Goal: Find specific page/section: Find specific page/section

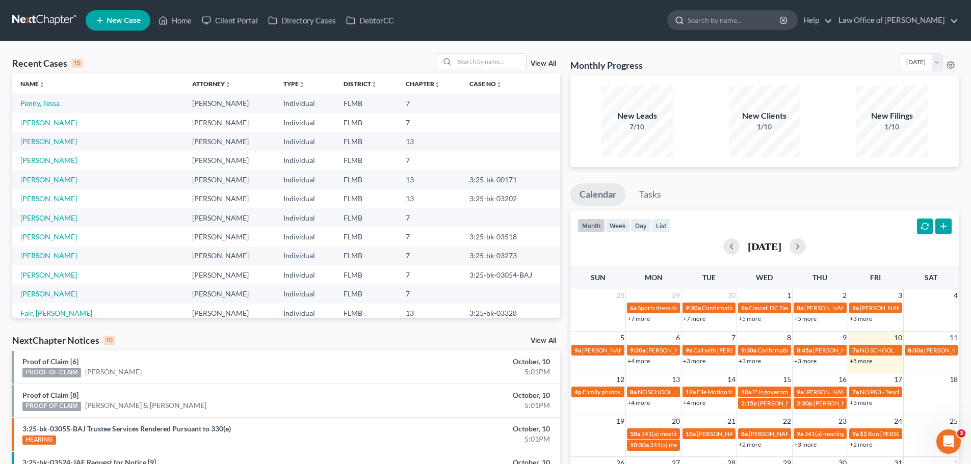
click at [714, 17] on input "search" at bounding box center [733, 20] width 93 height 19
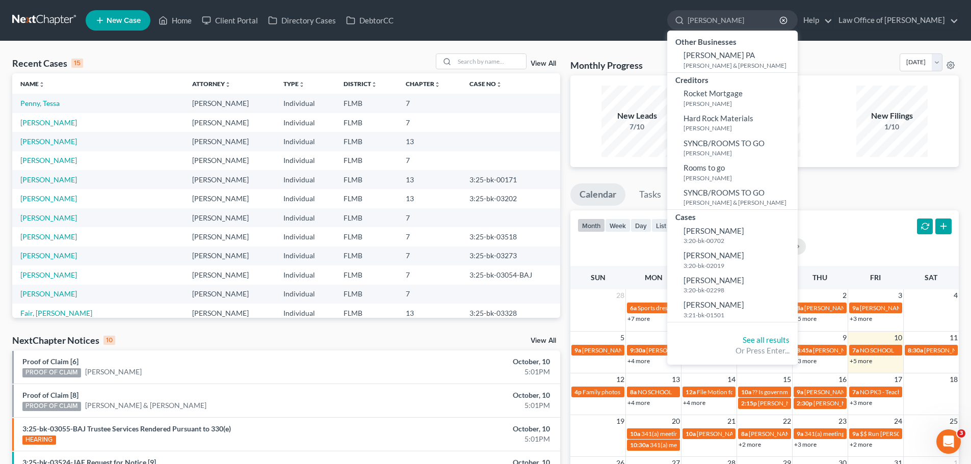
type input "rosemarie"
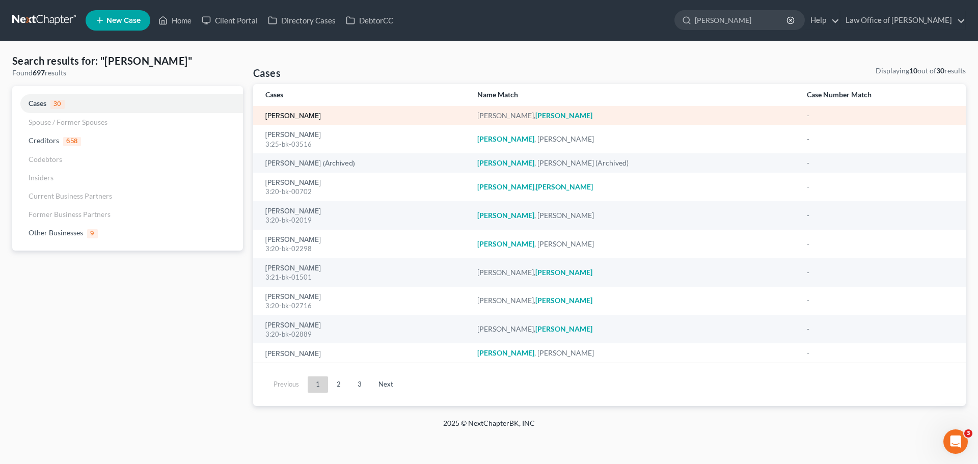
click at [307, 115] on link "[PERSON_NAME]" at bounding box center [294, 116] width 56 height 7
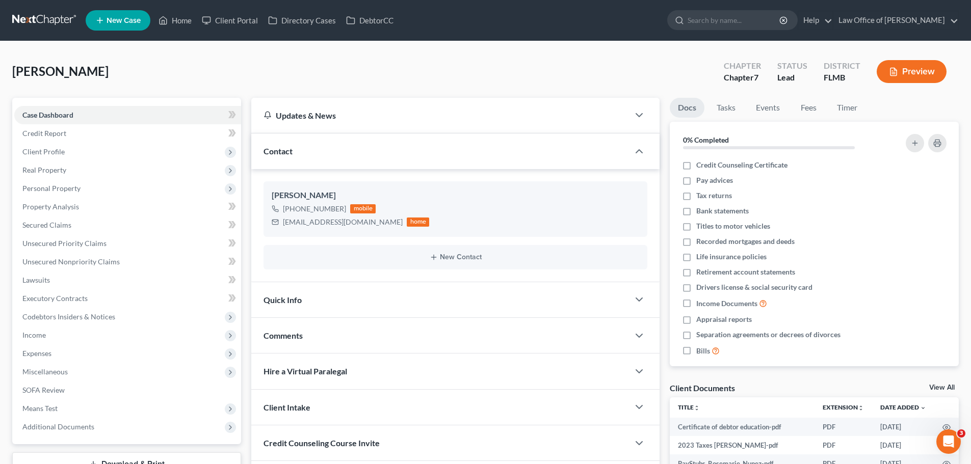
click at [51, 14] on link at bounding box center [44, 20] width 65 height 18
